Goal: Task Accomplishment & Management: Use online tool/utility

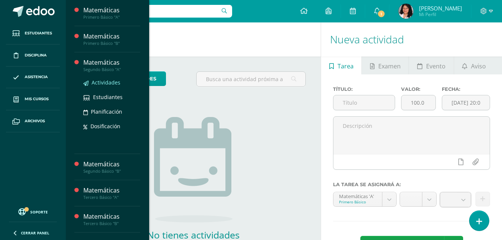
click at [114, 83] on span "Actividades" at bounding box center [106, 82] width 29 height 7
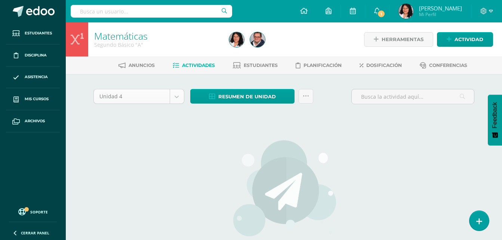
click at [178, 97] on body "Estudiantes Disciplina Asistencia Mis cursos Archivos Soporte Centro de ayuda Ú…" at bounding box center [251, 160] width 502 height 321
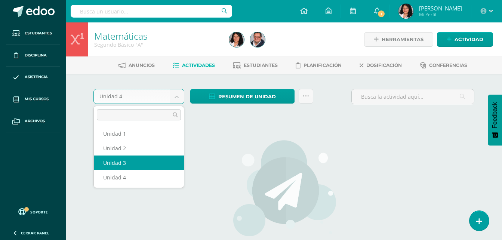
select select "Unidad 3"
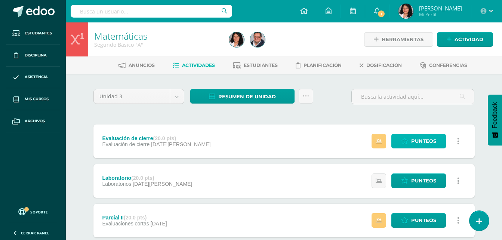
click at [426, 146] on span "Punteos" at bounding box center [423, 141] width 25 height 14
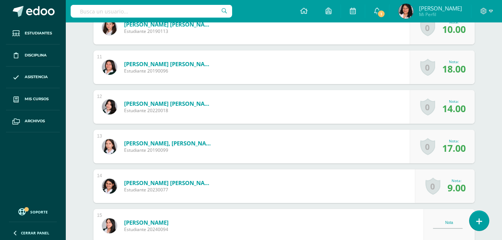
scroll to position [845, 0]
